Goal: Task Accomplishment & Management: Check status

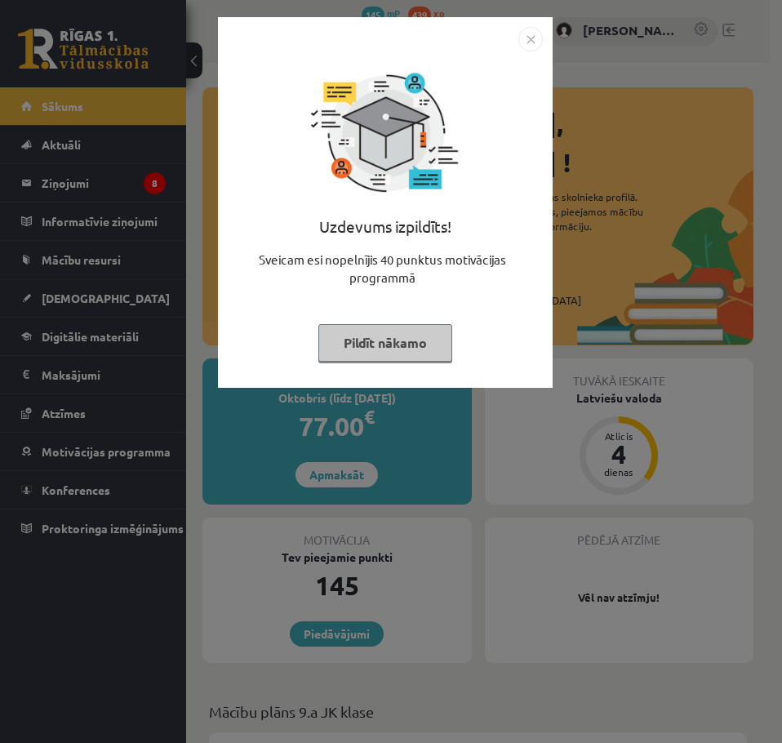
click at [370, 348] on button "Pildīt nākamo" at bounding box center [385, 343] width 134 height 38
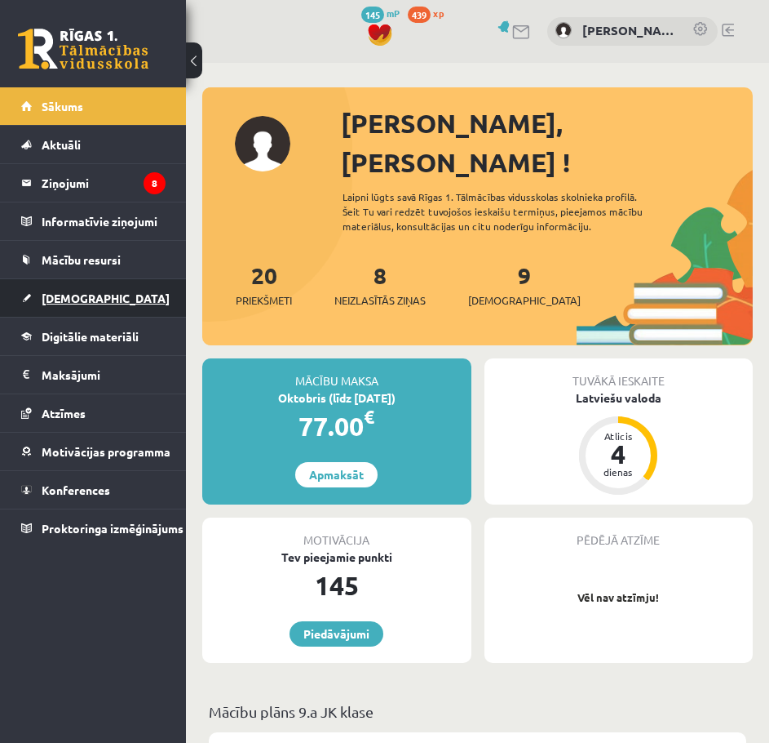
click at [81, 306] on link "[DEMOGRAPHIC_DATA]" at bounding box center [93, 298] width 144 height 38
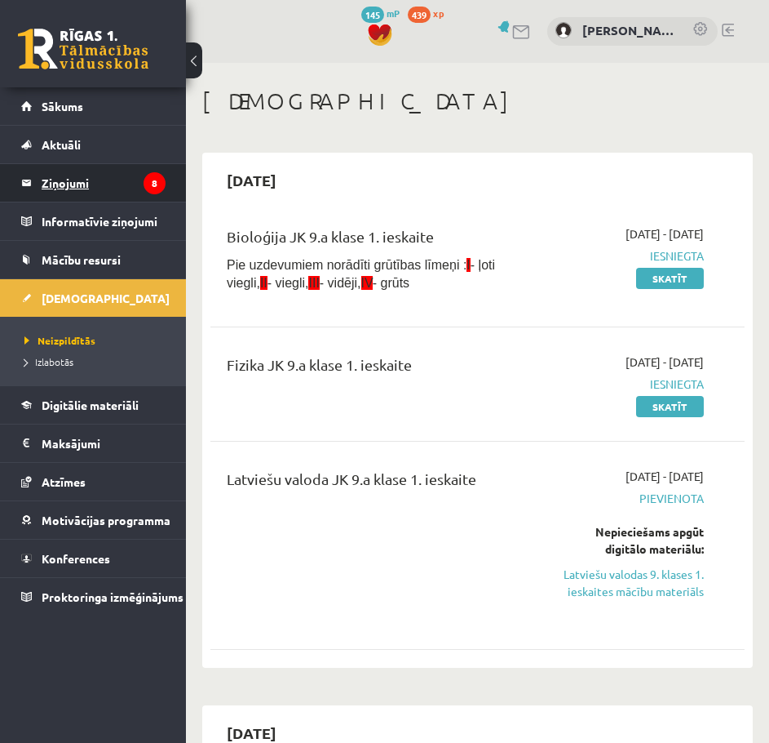
click at [78, 187] on legend "Ziņojumi 8" at bounding box center [104, 183] width 124 height 38
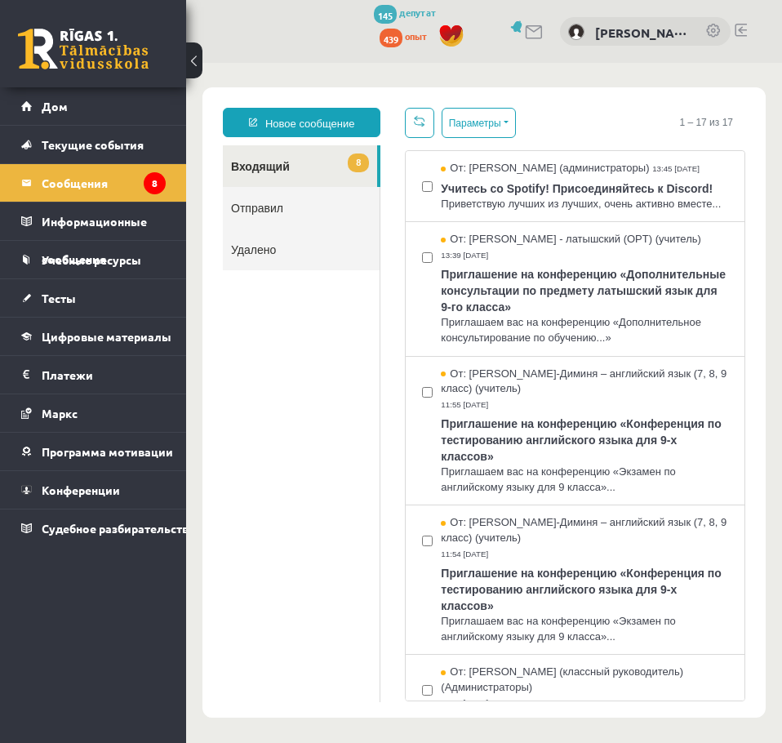
drag, startPoint x: 397, startPoint y: 281, endPoint x: 286, endPoint y: 312, distance: 115.2
click at [286, 312] on ul "8 Входящий Отправил Удалено" at bounding box center [301, 423] width 157 height 557
click at [59, 296] on font "Тесты" at bounding box center [59, 298] width 34 height 15
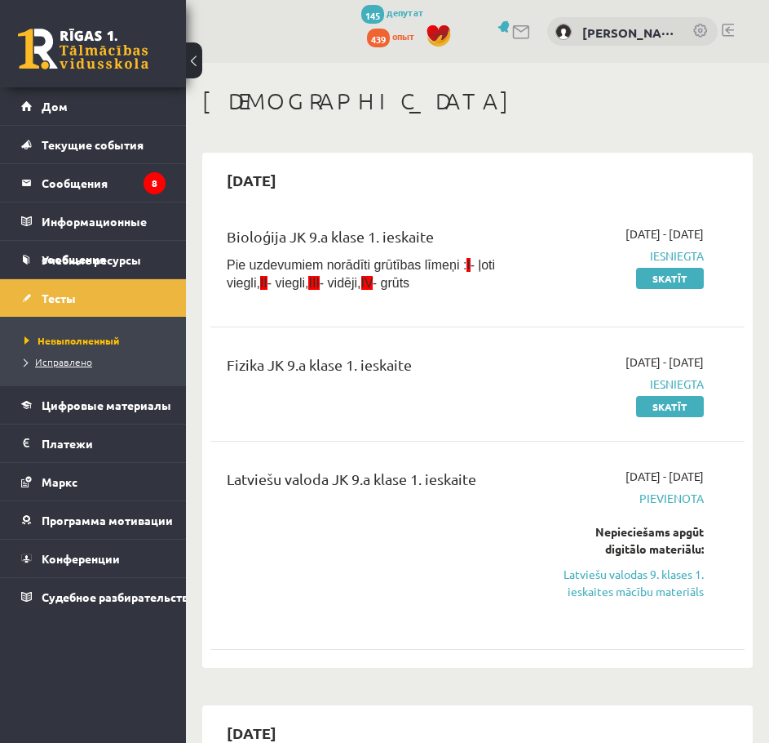
click at [60, 361] on font "Исправлено" at bounding box center [63, 361] width 57 height 13
